Goal: Task Accomplishment & Management: Complete application form

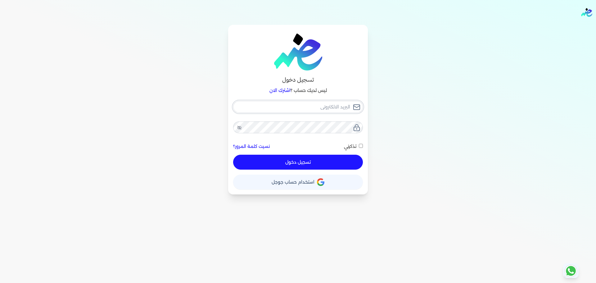
type input "[EMAIL_ADDRESS][DOMAIN_NAME]"
click at [326, 165] on button "تسجيل دخول" at bounding box center [298, 161] width 130 height 15
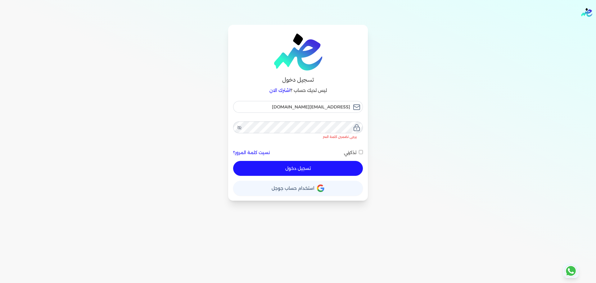
checkbox input "false"
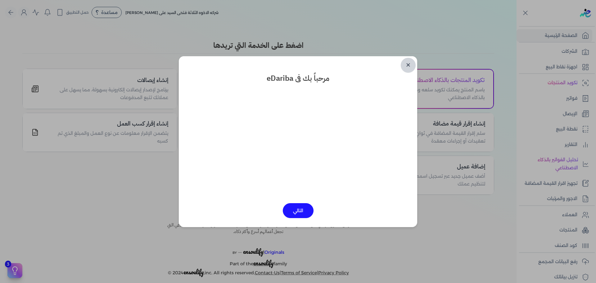
click at [411, 63] on link "✕" at bounding box center [407, 65] width 15 height 15
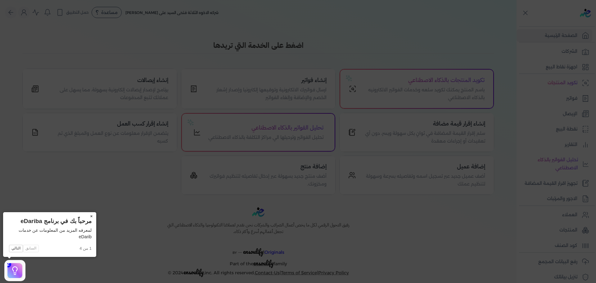
click at [221, 181] on icon at bounding box center [298, 141] width 596 height 283
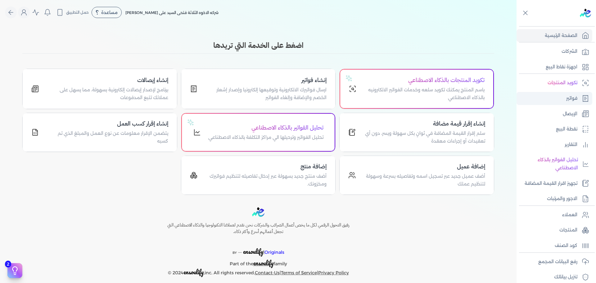
click at [566, 99] on p "فواتير" at bounding box center [571, 98] width 11 height 8
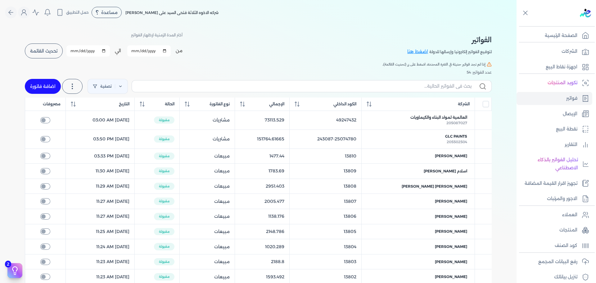
click at [42, 79] on button "اضافة فاتورة" at bounding box center [43, 86] width 36 height 15
click at [49, 82] on button "اضافة فاتورة" at bounding box center [43, 86] width 36 height 15
click at [50, 87] on button "اضافة فاتورة" at bounding box center [43, 86] width 36 height 15
click at [49, 88] on button "اضافة فاتورة" at bounding box center [43, 86] width 36 height 15
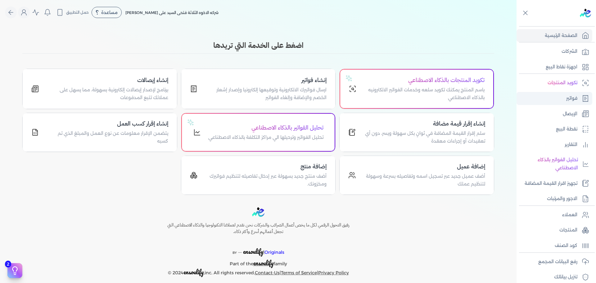
click at [574, 98] on p "فواتير" at bounding box center [571, 98] width 11 height 8
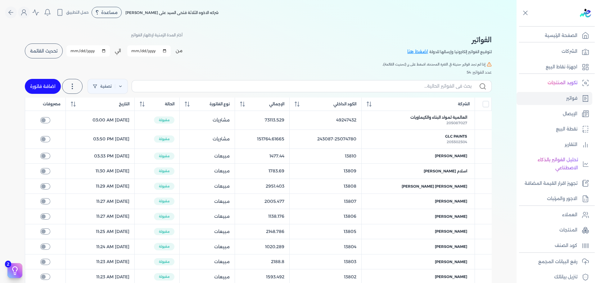
click at [52, 81] on button "اضافة فاتورة" at bounding box center [43, 86] width 36 height 15
click at [120, 90] on link "تصفية" at bounding box center [107, 86] width 40 height 15
click at [44, 82] on button "اضافة فاتورة" at bounding box center [43, 86] width 36 height 15
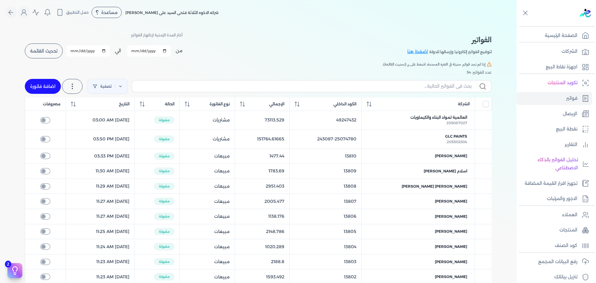
click at [44, 82] on button "اضافة فاتورة" at bounding box center [43, 86] width 36 height 15
drag, startPoint x: 52, startPoint y: 86, endPoint x: 48, endPoint y: 84, distance: 4.3
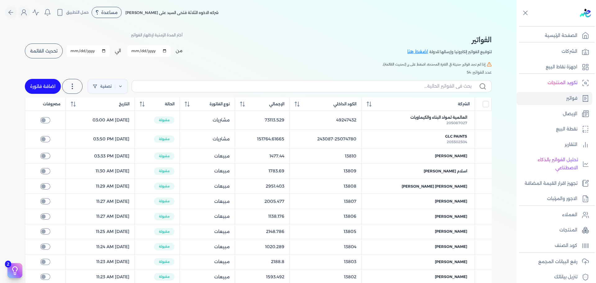
click at [52, 86] on button "اضافة فاتورة" at bounding box center [43, 86] width 36 height 15
click at [47, 84] on button "اضافة فاتورة" at bounding box center [43, 86] width 36 height 15
click at [46, 83] on button "اضافة فاتورة" at bounding box center [43, 86] width 36 height 15
click at [577, 99] on link "فواتير" at bounding box center [554, 98] width 76 height 13
click at [568, 117] on p "الإيصال" at bounding box center [569, 114] width 15 height 8
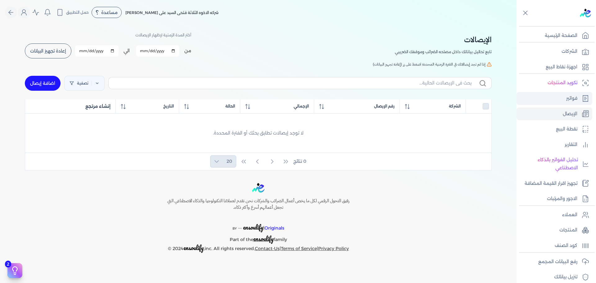
click at [570, 101] on p "فواتير" at bounding box center [571, 98] width 11 height 8
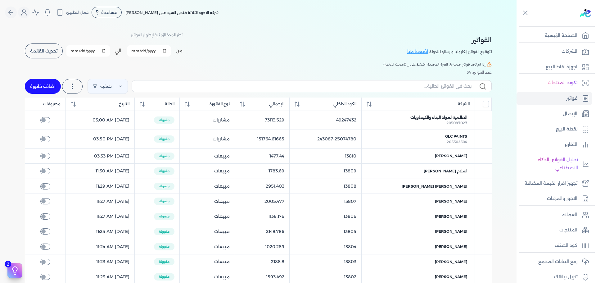
click at [29, 86] on button "اضافة فاتورة" at bounding box center [43, 86] width 36 height 15
click at [29, 88] on button "اضافة فاتورة" at bounding box center [43, 86] width 36 height 15
click at [29, 89] on button "اضافة فاتورة" at bounding box center [43, 86] width 36 height 15
click at [39, 88] on button "اضافة فاتورة" at bounding box center [43, 86] width 36 height 15
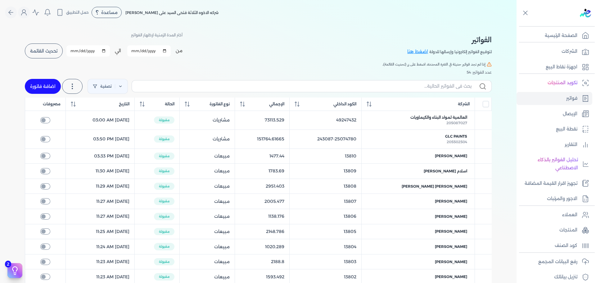
click at [39, 88] on button "اضافة فاتورة" at bounding box center [43, 86] width 36 height 15
click at [34, 86] on button "اضافة فاتورة" at bounding box center [43, 86] width 36 height 15
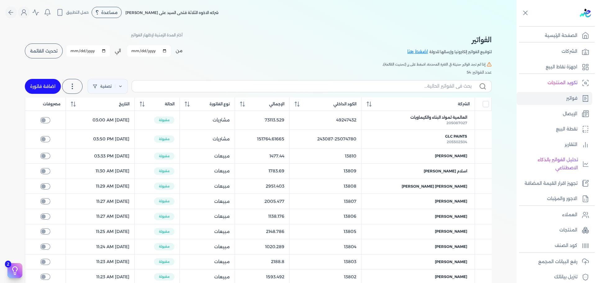
click at [34, 86] on button "اضافة فاتورة" at bounding box center [43, 86] width 36 height 15
click at [52, 83] on button "اضافة فاتورة" at bounding box center [43, 86] width 36 height 15
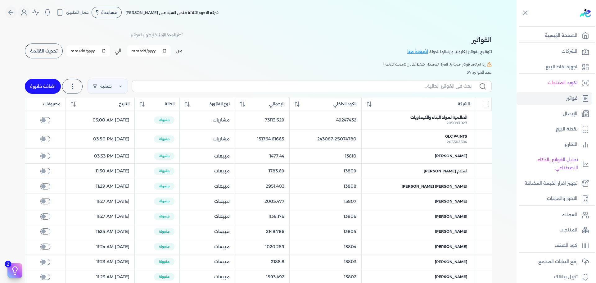
click at [52, 83] on button "اضافة فاتورة" at bounding box center [43, 86] width 36 height 15
click at [35, 85] on button "اضافة فاتورة" at bounding box center [43, 86] width 36 height 15
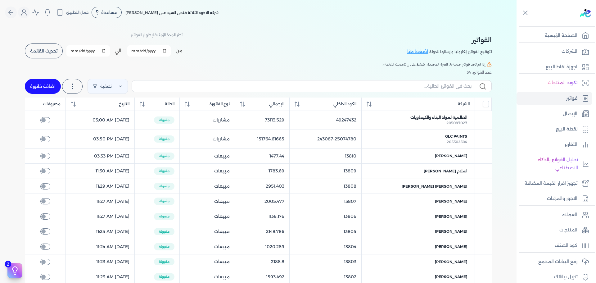
click at [35, 85] on button "اضافة فاتورة" at bounding box center [43, 86] width 36 height 15
click at [41, 80] on button "اضافة فاتورة" at bounding box center [43, 86] width 36 height 15
click at [41, 81] on button "اضافة فاتورة" at bounding box center [43, 86] width 36 height 15
click at [41, 82] on button "اضافة فاتورة" at bounding box center [43, 86] width 36 height 15
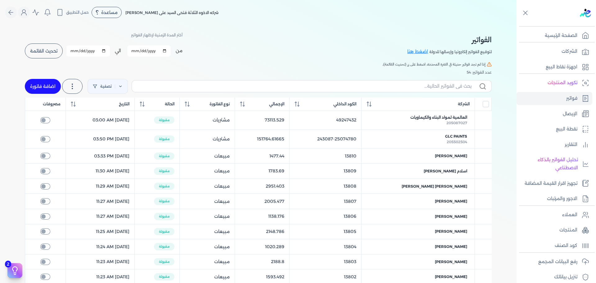
click at [41, 82] on button "اضافة فاتورة" at bounding box center [43, 86] width 36 height 15
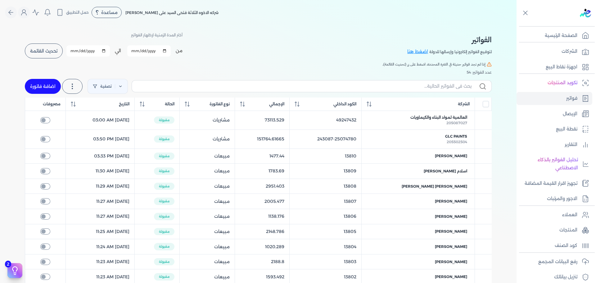
click at [41, 82] on button "اضافة فاتورة" at bounding box center [43, 86] width 36 height 15
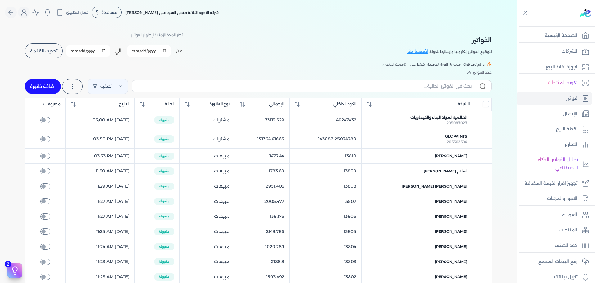
click at [41, 82] on button "اضافة فاتورة" at bounding box center [43, 86] width 36 height 15
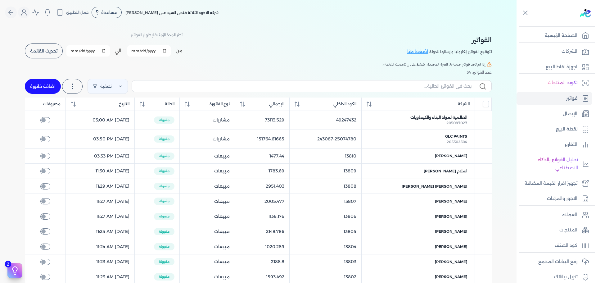
click at [41, 82] on button "اضافة فاتورة" at bounding box center [43, 86] width 36 height 15
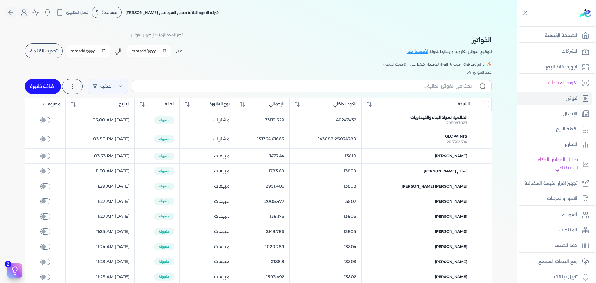
click at [41, 82] on button "اضافة فاتورة" at bounding box center [43, 86] width 36 height 15
click at [44, 91] on button "اضافة فاتورة" at bounding box center [43, 86] width 36 height 15
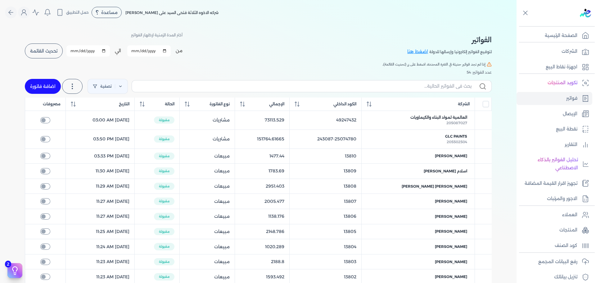
click at [44, 91] on button "اضافة فاتورة" at bounding box center [43, 86] width 36 height 15
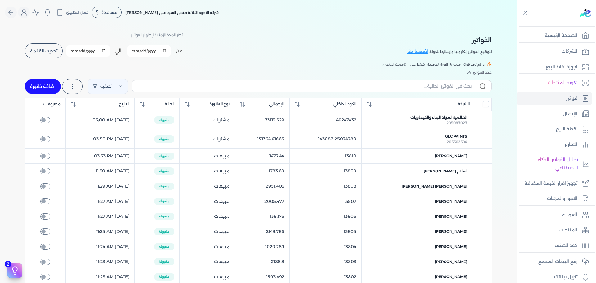
click at [44, 91] on button "اضافة فاتورة" at bounding box center [43, 86] width 36 height 15
click at [47, 88] on button "اضافة فاتورة" at bounding box center [43, 86] width 36 height 15
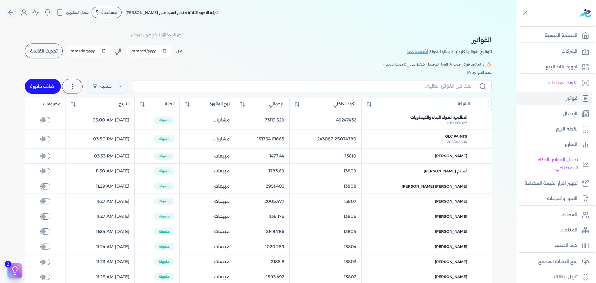
click at [39, 45] on button "تحديث القائمة" at bounding box center [44, 50] width 38 height 15
click at [49, 83] on button "اضافة فاتورة" at bounding box center [43, 86] width 36 height 15
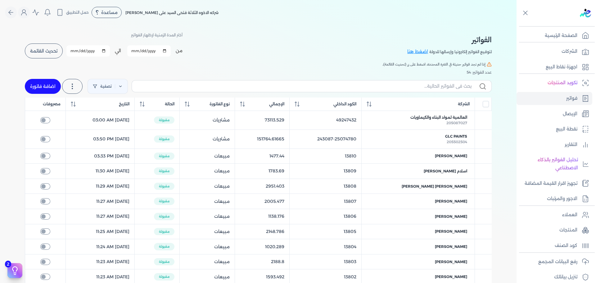
click at [49, 83] on button "اضافة فاتورة" at bounding box center [43, 86] width 36 height 15
click at [49, 84] on button "اضافة فاتورة" at bounding box center [43, 86] width 36 height 15
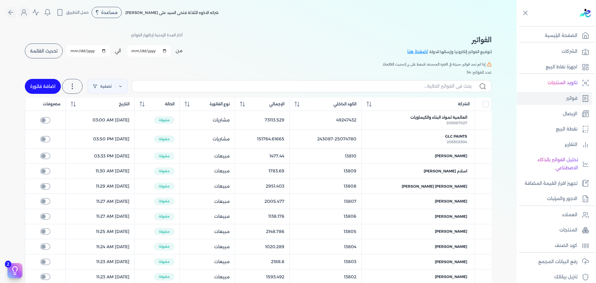
click at [49, 84] on button "اضافة فاتورة" at bounding box center [43, 86] width 36 height 15
click at [48, 84] on button "اضافة فاتورة" at bounding box center [43, 86] width 36 height 15
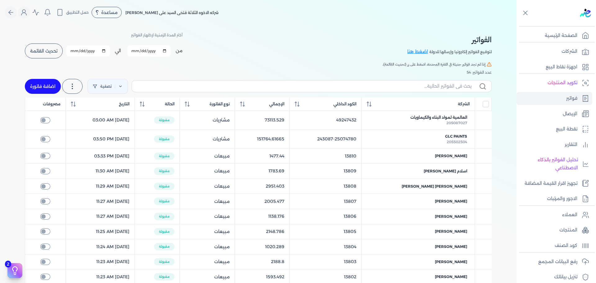
click at [48, 84] on button "اضافة فاتورة" at bounding box center [43, 86] width 36 height 15
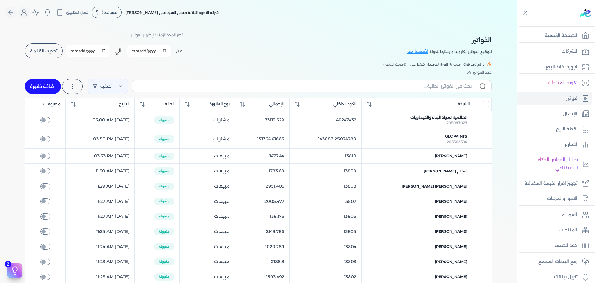
drag, startPoint x: 48, startPoint y: 84, endPoint x: 45, endPoint y: 84, distance: 3.5
click at [45, 84] on button "اضافة فاتورة" at bounding box center [43, 86] width 36 height 15
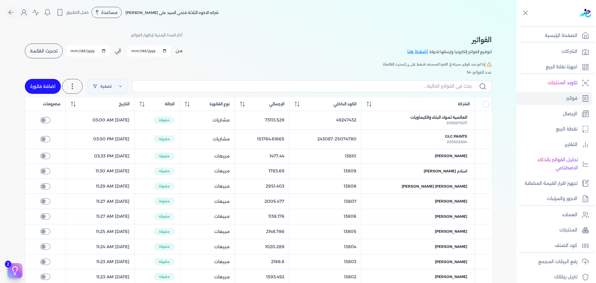
click at [45, 84] on button "اضافة فاتورة" at bounding box center [43, 86] width 36 height 15
click at [46, 88] on button "اضافة فاتورة" at bounding box center [43, 86] width 36 height 15
click at [47, 89] on button "اضافة فاتورة" at bounding box center [43, 86] width 36 height 15
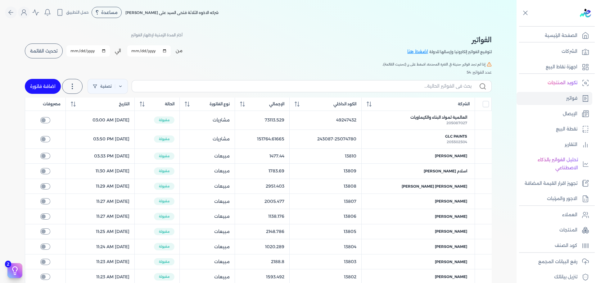
click at [47, 89] on button "اضافة فاتورة" at bounding box center [43, 86] width 36 height 15
click at [48, 55] on button "تحديث القائمة" at bounding box center [44, 50] width 38 height 15
click at [51, 83] on button "اضافة فاتورة" at bounding box center [43, 86] width 36 height 15
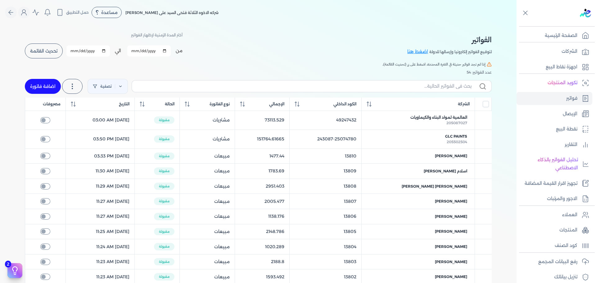
click at [51, 83] on button "اضافة فاتورة" at bounding box center [43, 86] width 36 height 15
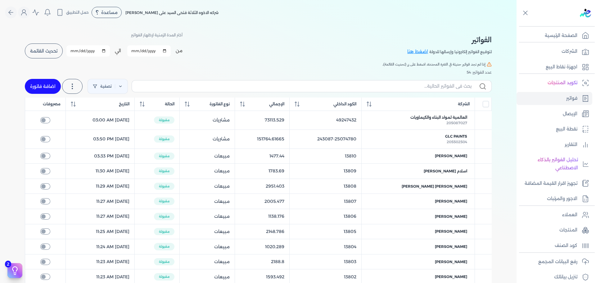
click at [51, 83] on button "اضافة فاتورة" at bounding box center [43, 86] width 36 height 15
click at [168, 50] on input "[DATE]" at bounding box center [148, 50] width 43 height 11
click at [198, 51] on div "الفواتير لتوقيع الفواتير إلكترونيا وإرسالها للدولة اضغط هنا أختر المدة الزمنية …" at bounding box center [258, 45] width 467 height 28
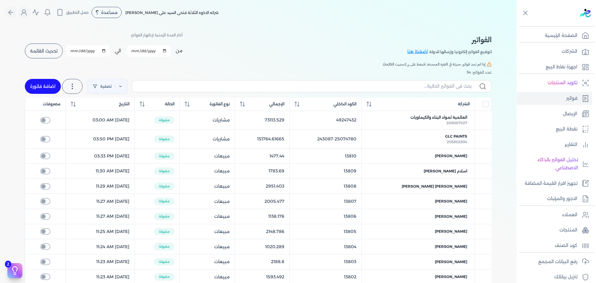
click at [48, 47] on button "تحديث القائمة" at bounding box center [44, 50] width 38 height 15
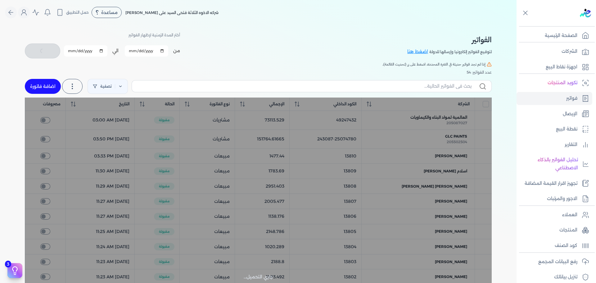
checkbox input "false"
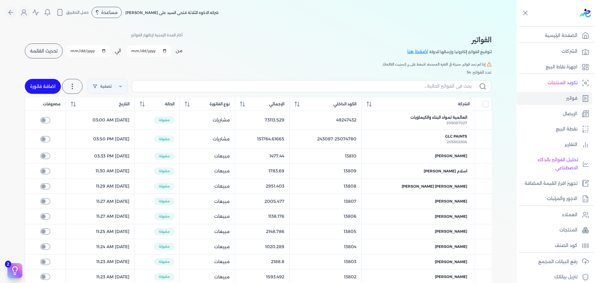
click at [49, 85] on button "اضافة فاتورة" at bounding box center [43, 86] width 36 height 15
click at [52, 84] on button "اضافة فاتورة" at bounding box center [43, 86] width 36 height 15
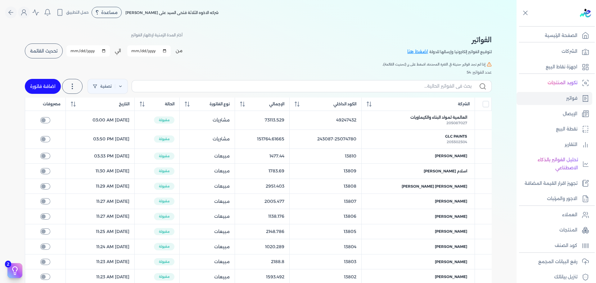
click at [52, 84] on button "اضافة فاتورة" at bounding box center [43, 86] width 36 height 15
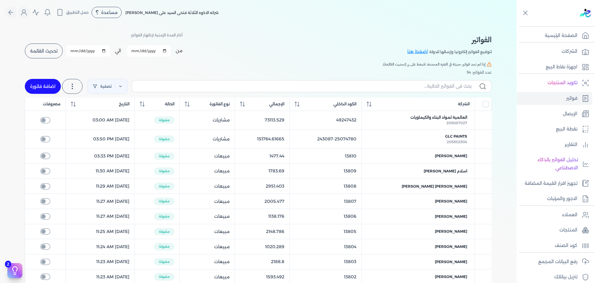
click at [52, 84] on button "اضافة فاتورة" at bounding box center [43, 86] width 36 height 15
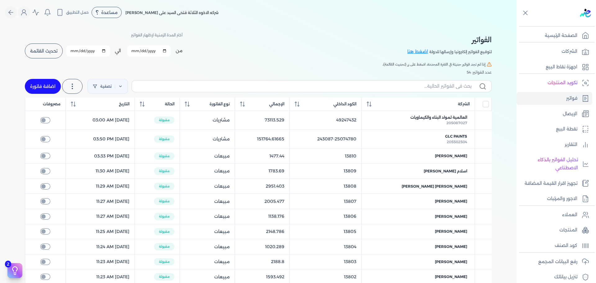
click at [52, 84] on button "اضافة فاتورة" at bounding box center [43, 86] width 36 height 15
click at [179, 59] on div "الفواتير لتوقيع الفواتير إلكترونيا وإرسالها للدولة اضغط هنا أختر المدة الزمنية …" at bounding box center [258, 240] width 476 height 431
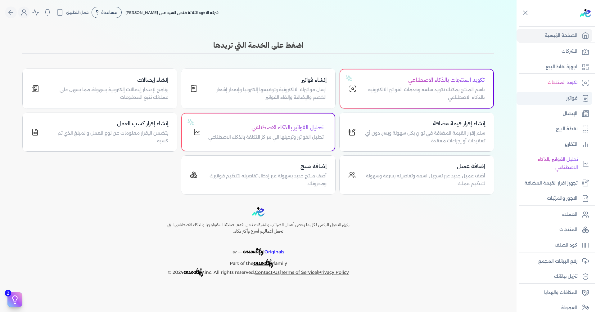
click at [288, 100] on link "فواتير" at bounding box center [554, 98] width 76 height 13
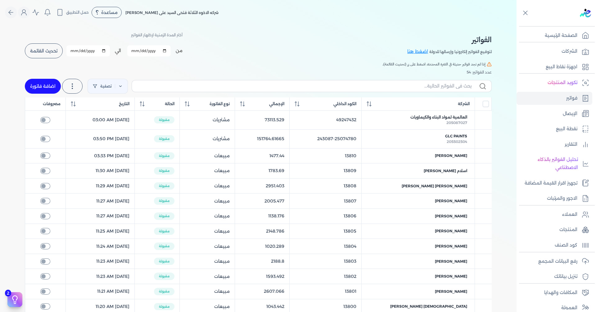
click at [49, 83] on button "اضافة فاتورة" at bounding box center [43, 86] width 36 height 15
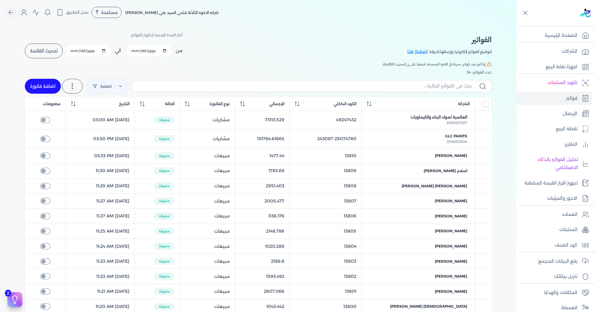
click at [49, 83] on button "اضافة فاتورة" at bounding box center [43, 86] width 36 height 15
click at [49, 84] on button "اضافة فاتورة" at bounding box center [43, 86] width 36 height 15
